Goal: Information Seeking & Learning: Learn about a topic

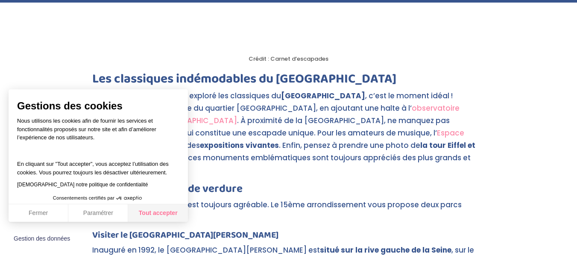
click at [166, 210] on button "Tout accepter" at bounding box center [158, 213] width 60 height 18
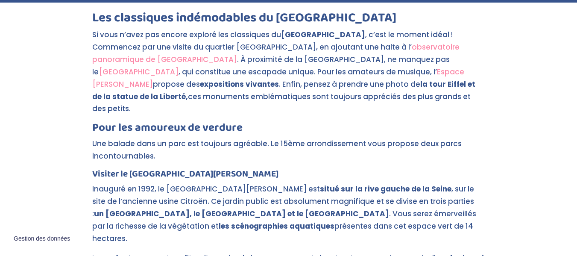
click at [366, 84] on link "Espace [PERSON_NAME]" at bounding box center [278, 78] width 372 height 23
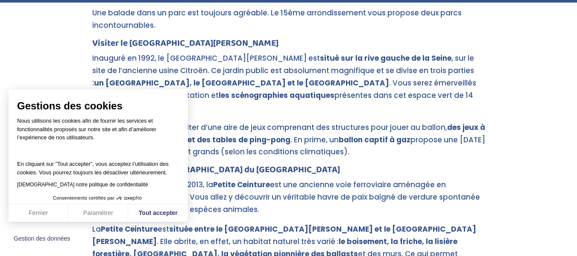
scroll to position [927, 0]
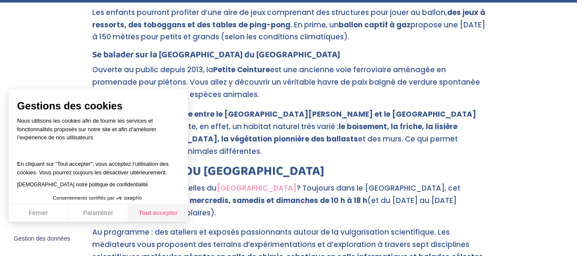
click at [155, 212] on button "Tout accepter" at bounding box center [158, 213] width 60 height 18
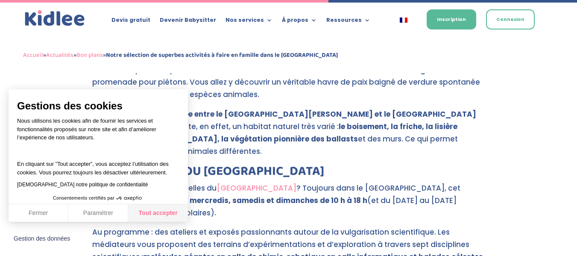
scroll to position [988, 0]
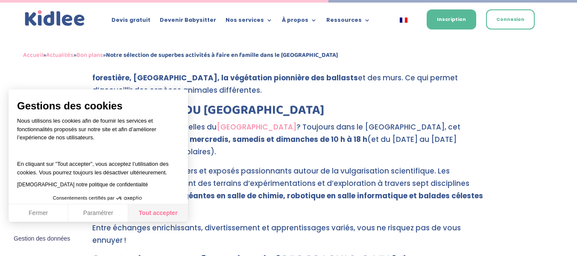
click at [175, 206] on button "Tout accepter" at bounding box center [158, 213] width 60 height 18
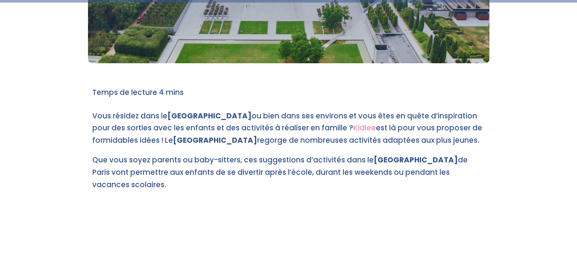
scroll to position [0, 0]
